Goal: Task Accomplishment & Management: Manage account settings

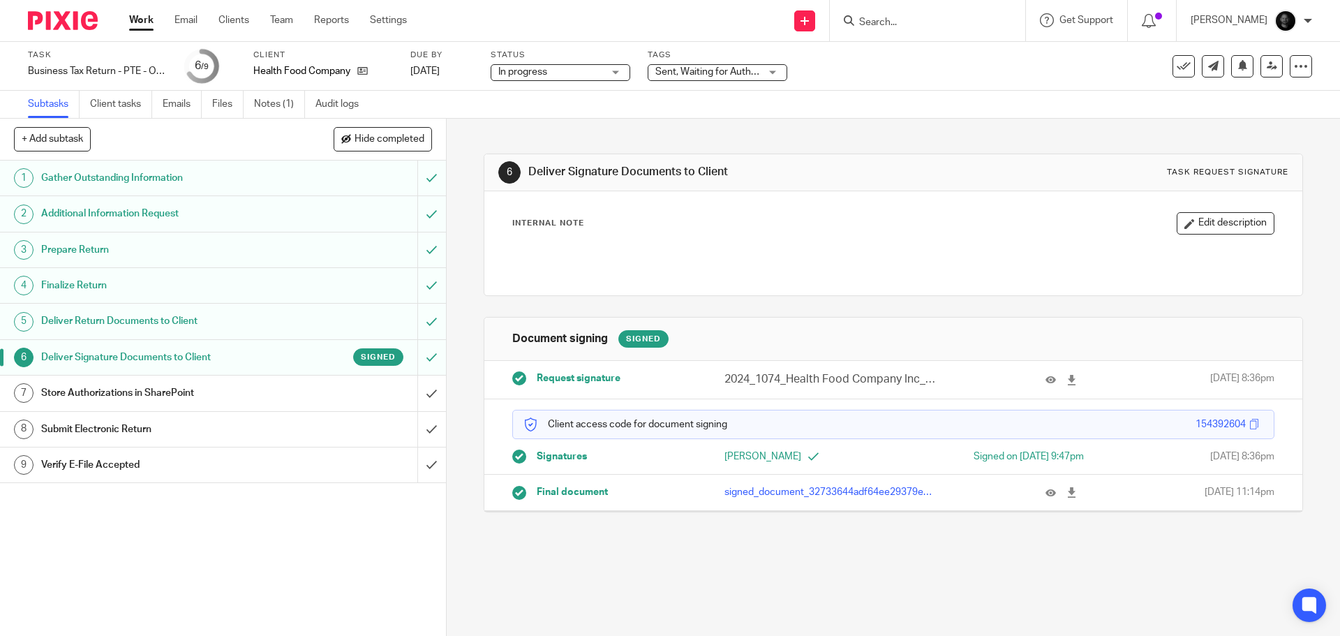
click at [684, 68] on span "Sent, Waiting for Authorization + 2" at bounding box center [729, 72] width 148 height 10
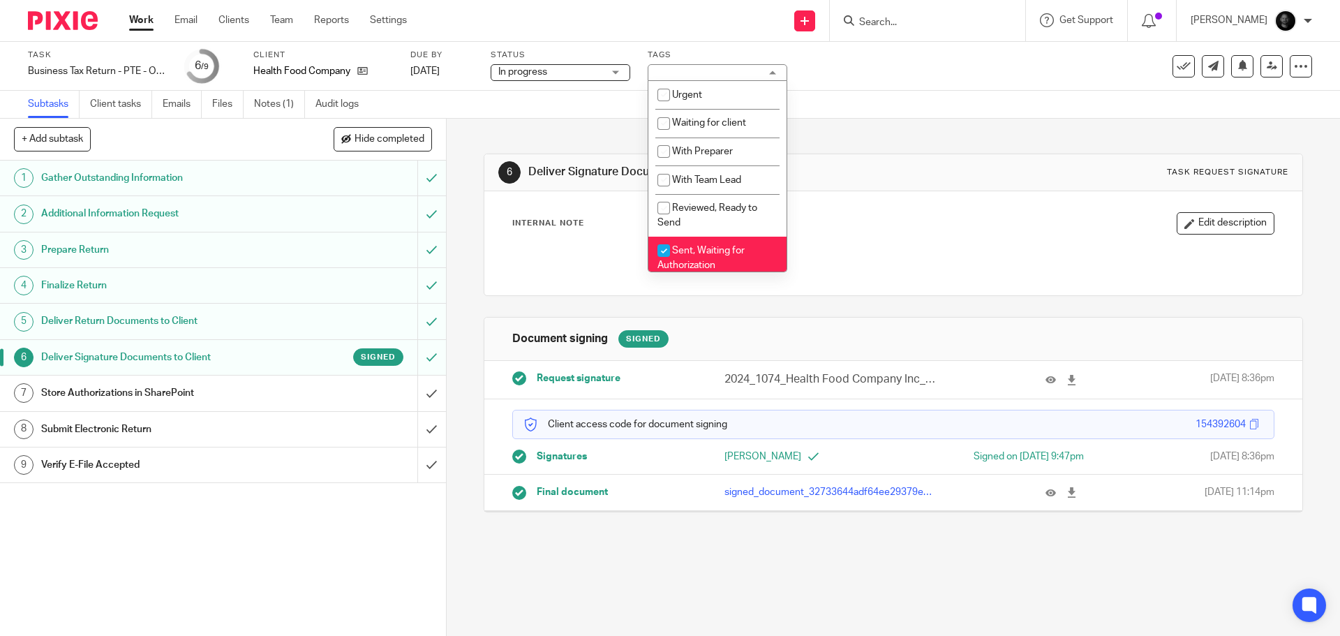
click at [686, 245] on li "Sent, Waiting for Authorization" at bounding box center [717, 258] width 138 height 43
checkbox input "false"
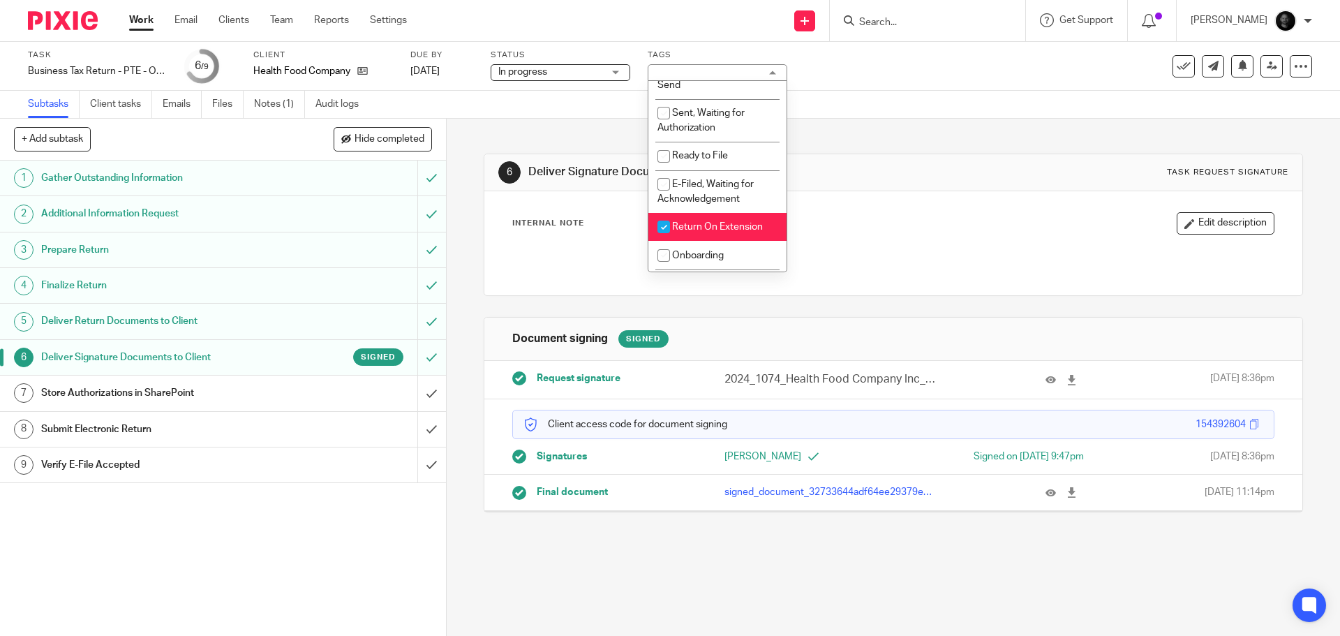
scroll to position [140, 0]
click at [727, 193] on span "E-Filed, Waiting for Acknowledgement" at bounding box center [705, 189] width 96 height 24
checkbox input "true"
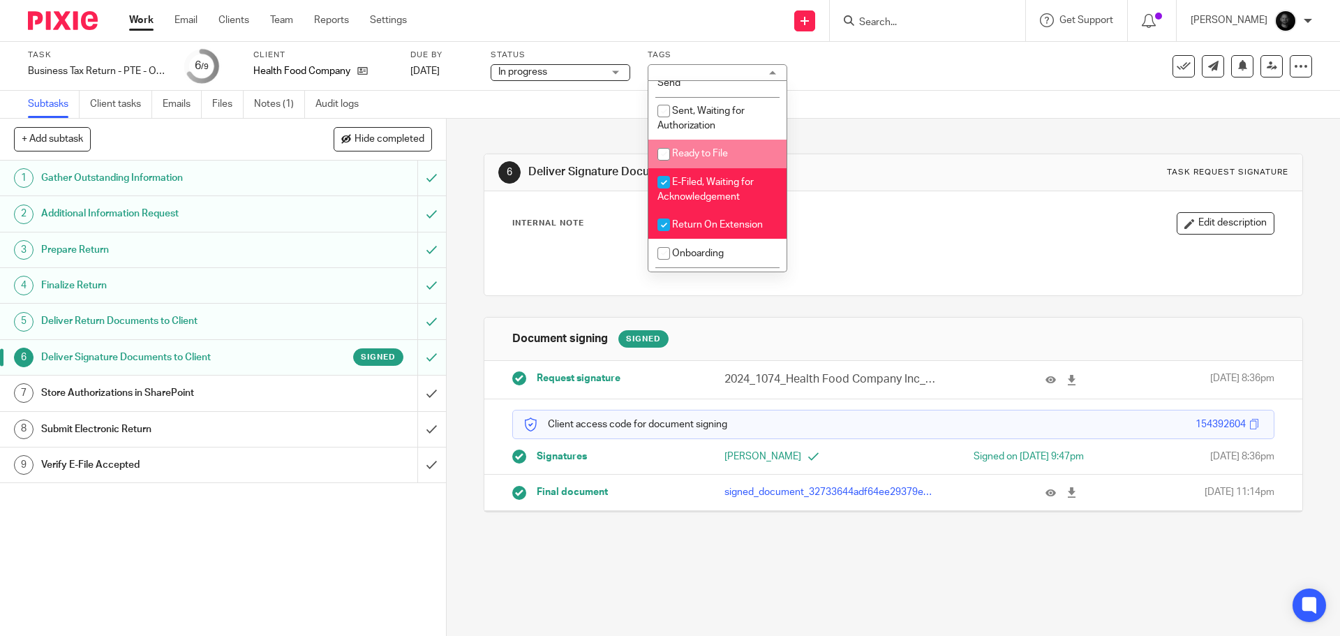
drag, startPoint x: 856, startPoint y: 112, endPoint x: 929, endPoint y: 56, distance: 92.5
click at [857, 112] on div "Subtasks Client tasks Emails Files Notes (1) Audit logs" at bounding box center [670, 105] width 1340 height 28
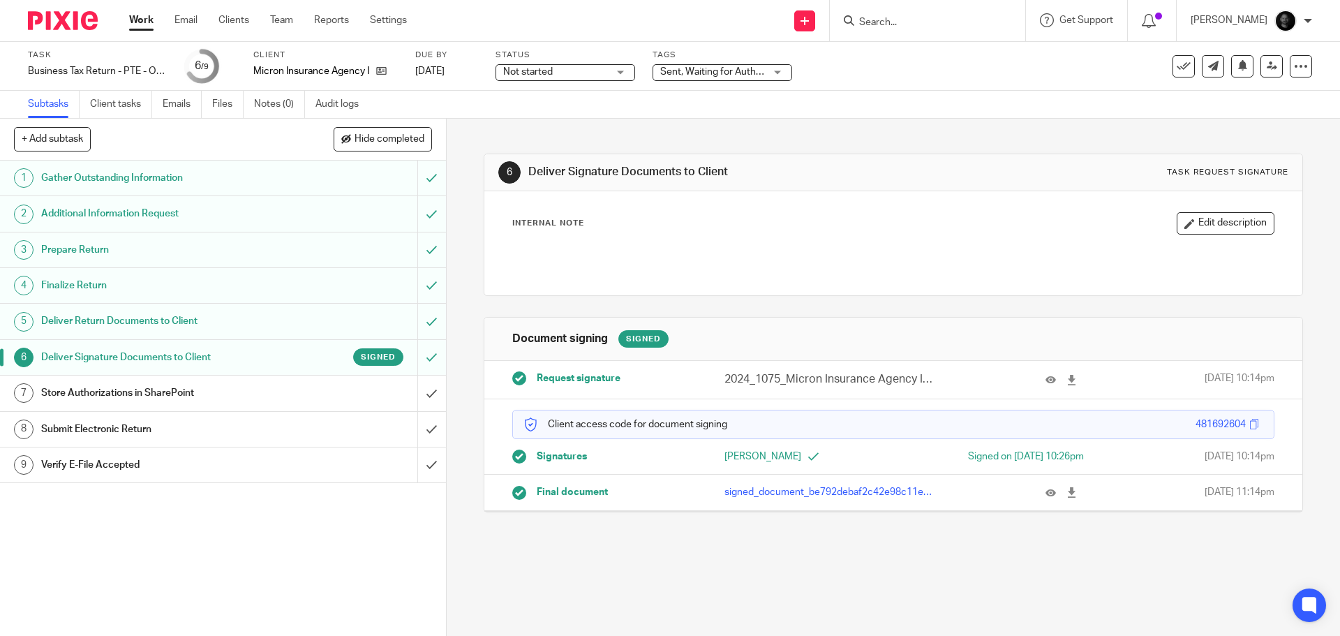
click at [719, 77] on span "Sent, Waiting for Authorization + 2" at bounding box center [712, 72] width 105 height 15
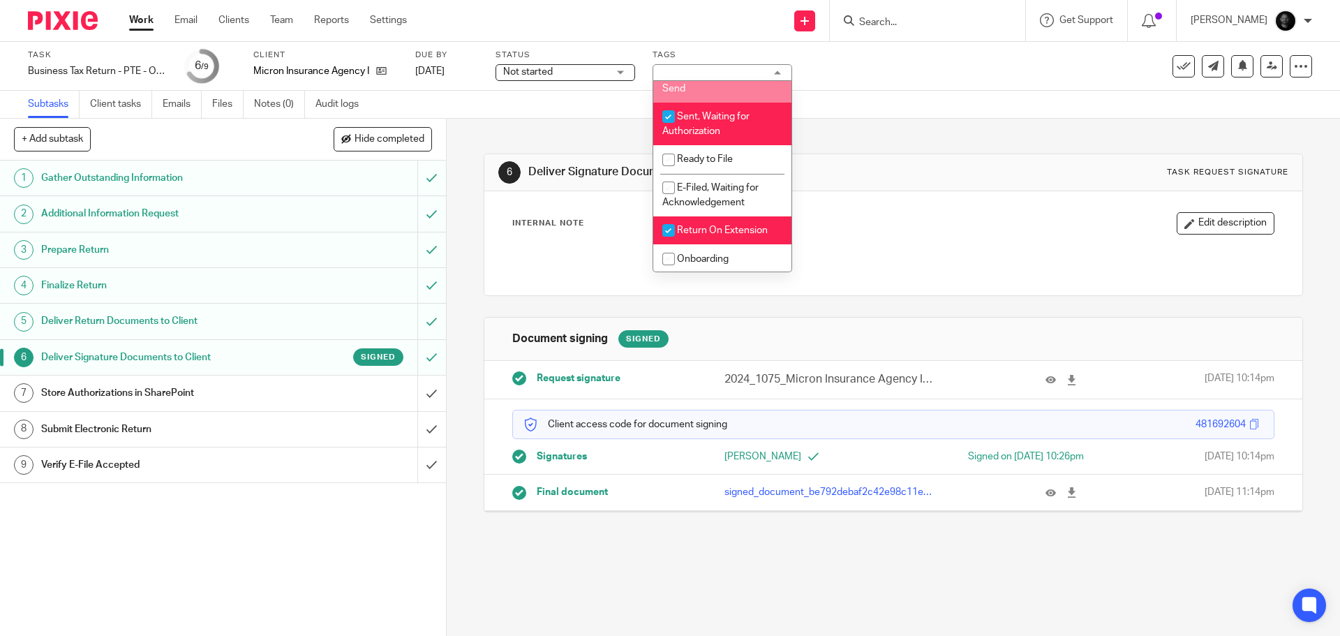
scroll to position [140, 0]
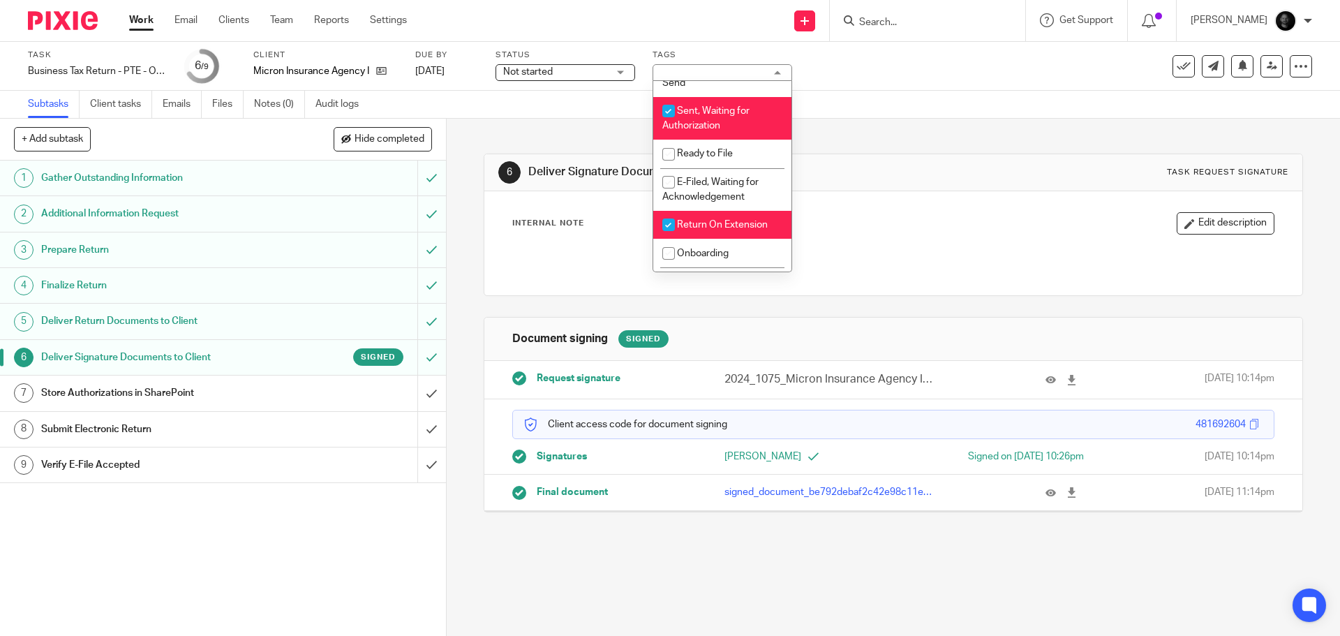
click at [699, 121] on span "Sent, Waiting for Authorization" at bounding box center [705, 118] width 87 height 24
checkbox input "false"
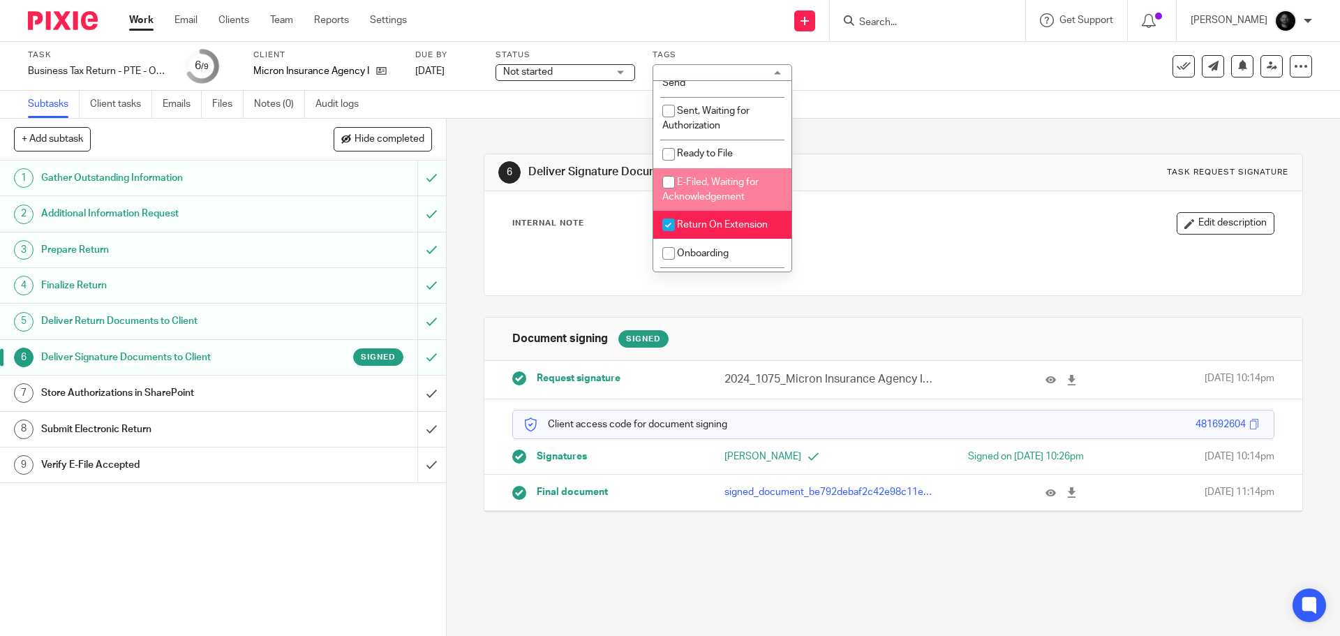
click at [705, 184] on span "E-Filed, Waiting for Acknowledgement" at bounding box center [710, 189] width 96 height 24
checkbox input "true"
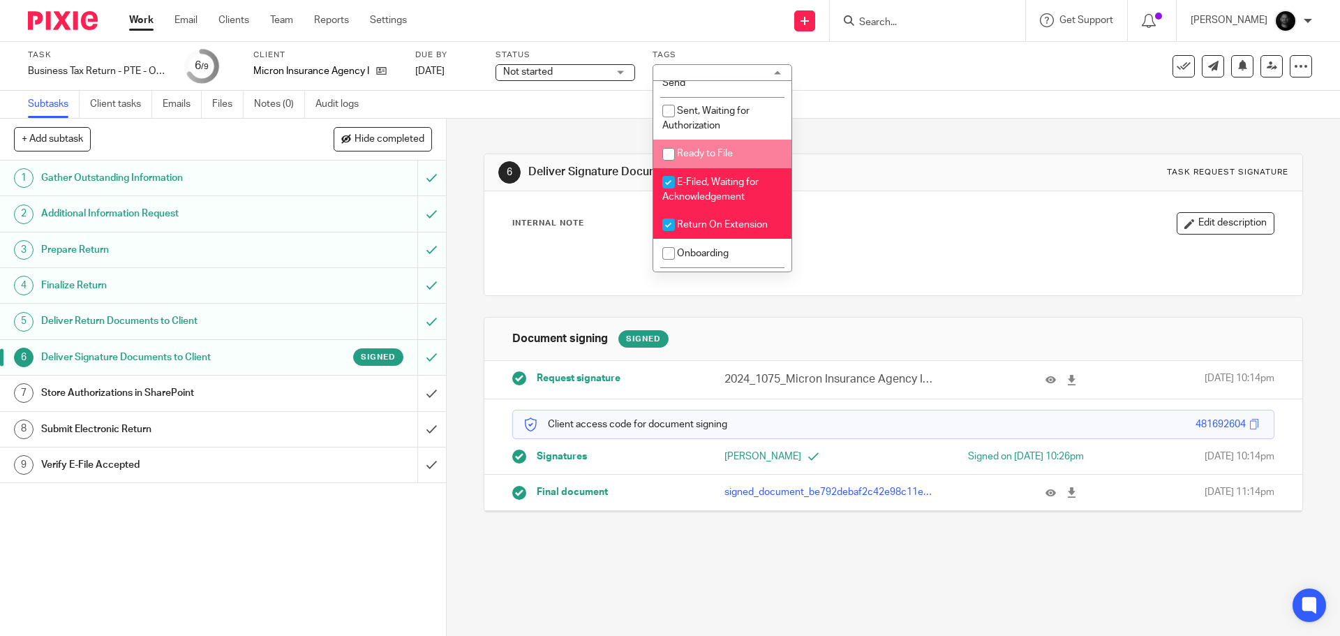
drag, startPoint x: 828, startPoint y: 142, endPoint x: 921, endPoint y: 82, distance: 109.9
click at [830, 142] on div "6 Deliver Signature Documents to Client Task request signature Internal Note Ed…" at bounding box center [893, 323] width 819 height 408
